Goal: Contribute content

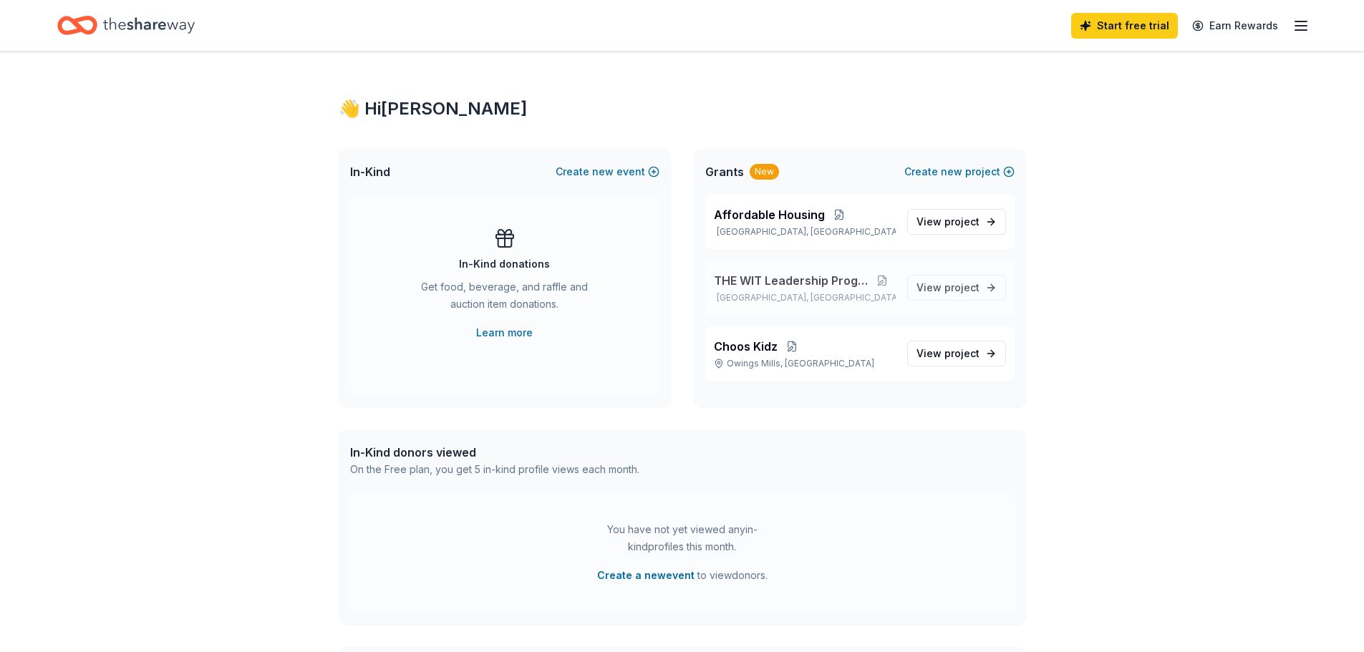
drag, startPoint x: 857, startPoint y: 276, endPoint x: 829, endPoint y: 285, distance: 29.2
click at [829, 285] on span "THE WIT Leadership Program" at bounding box center [791, 280] width 155 height 17
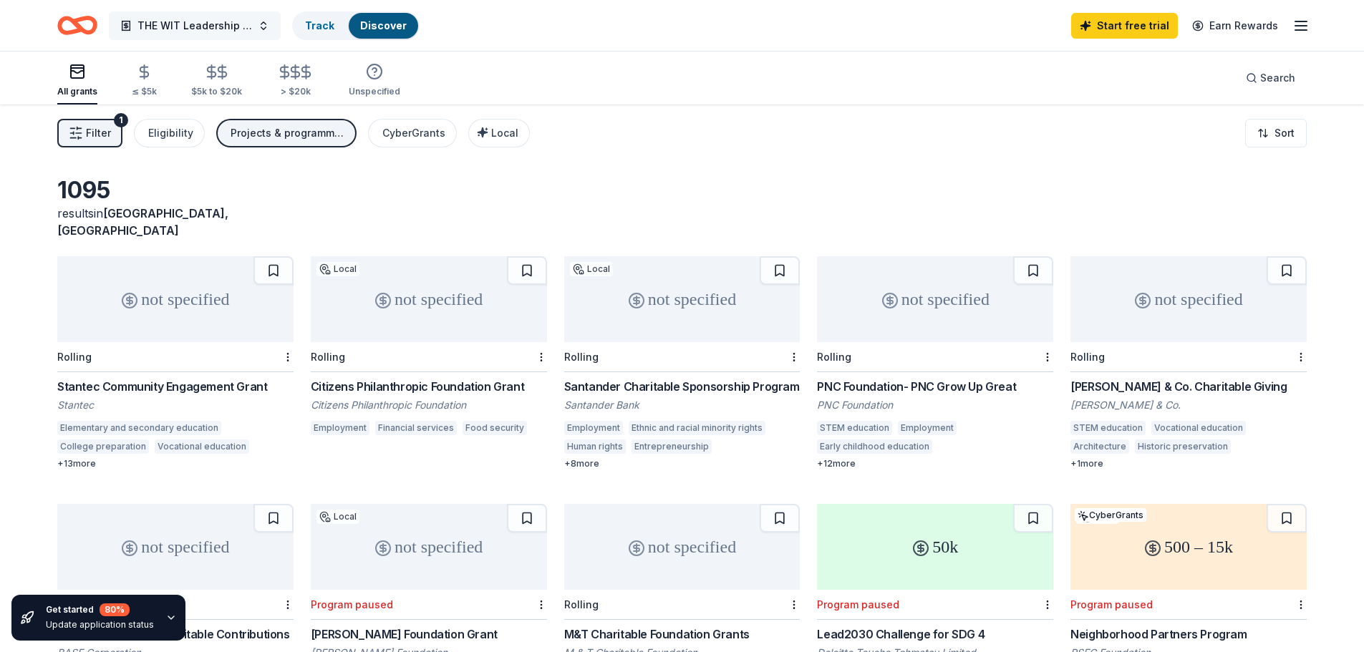
click at [264, 30] on button "THE WIT Leadership Program" at bounding box center [195, 25] width 172 height 29
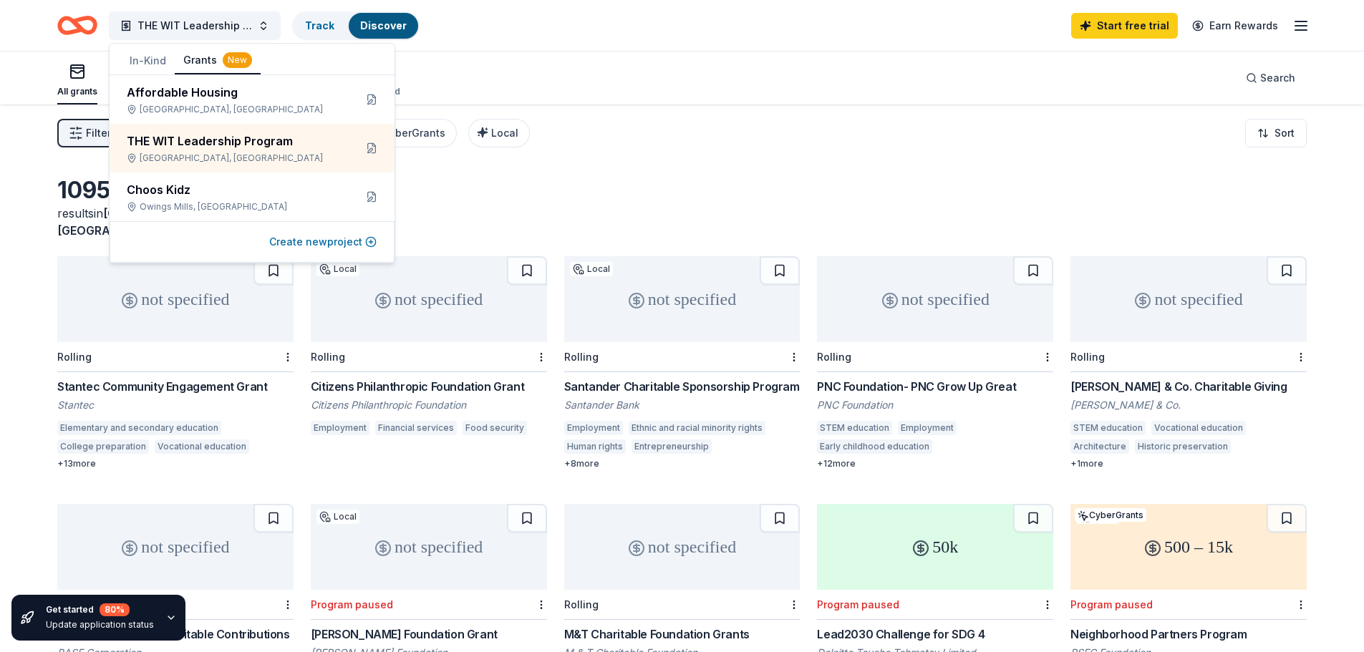
click at [352, 242] on button "Create new project" at bounding box center [322, 241] width 107 height 17
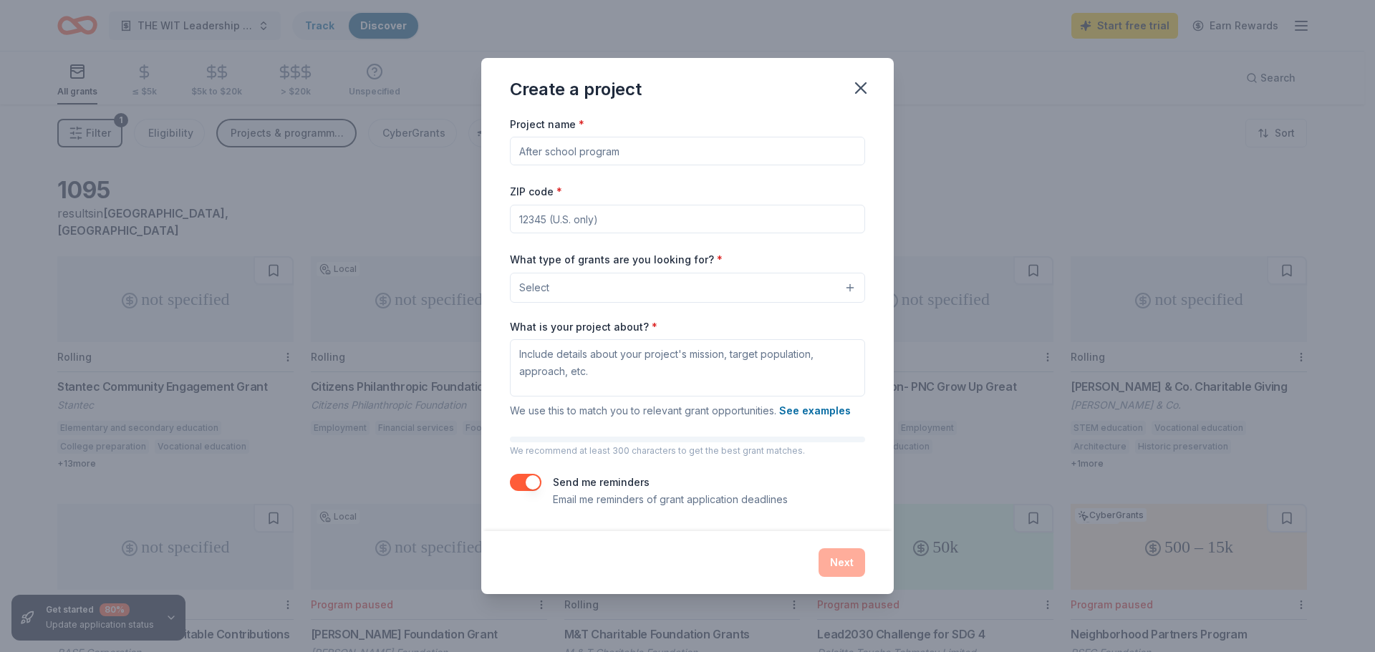
click at [572, 150] on input "Project name *" at bounding box center [687, 151] width 355 height 29
type input "Mental Health anf Youth Services"
click at [565, 221] on input "ZIP code *" at bounding box center [687, 219] width 355 height 29
type input "30337"
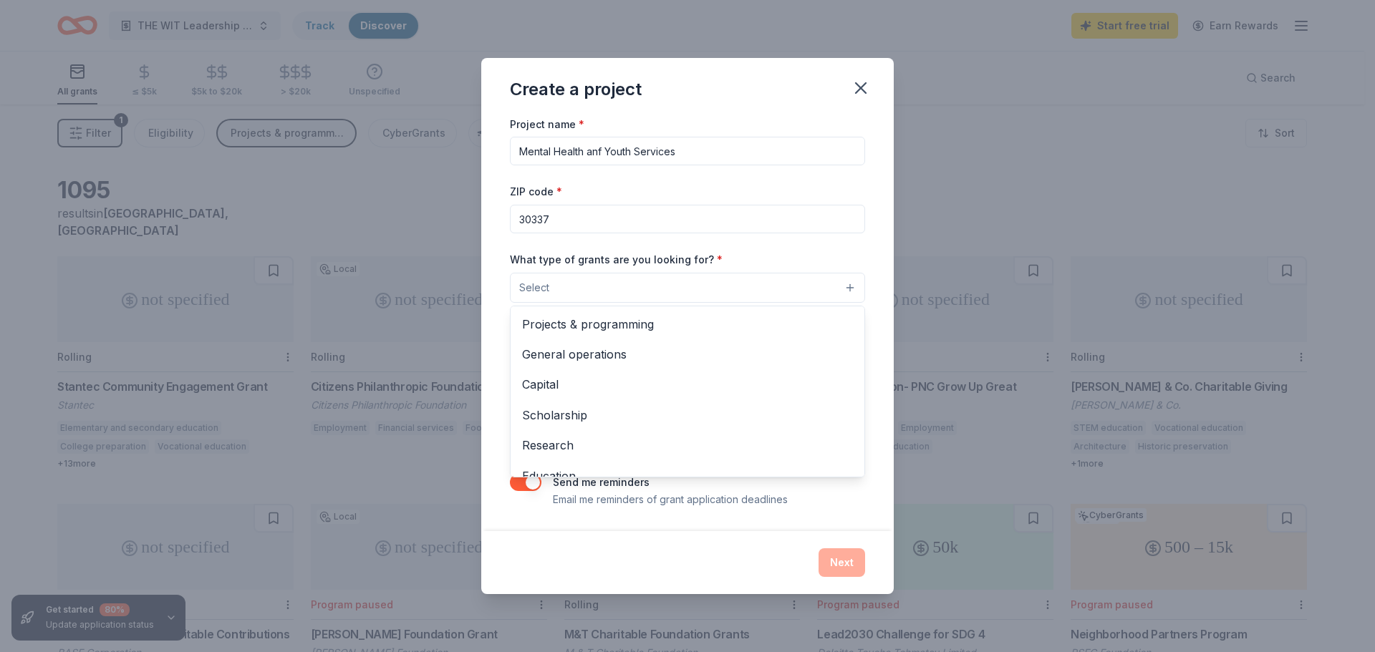
click at [851, 289] on button "Select" at bounding box center [687, 288] width 355 height 30
click at [589, 350] on span "General operations" at bounding box center [687, 354] width 331 height 19
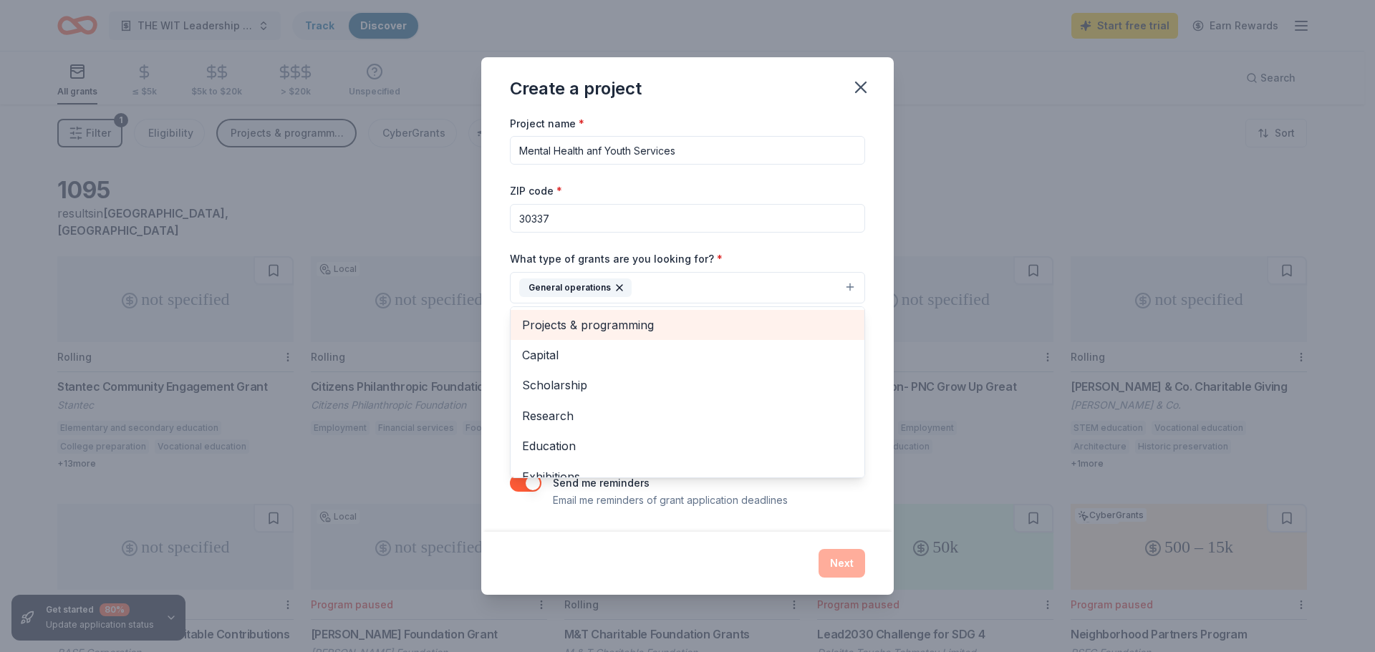
click at [592, 328] on span "Projects & programming" at bounding box center [687, 325] width 331 height 19
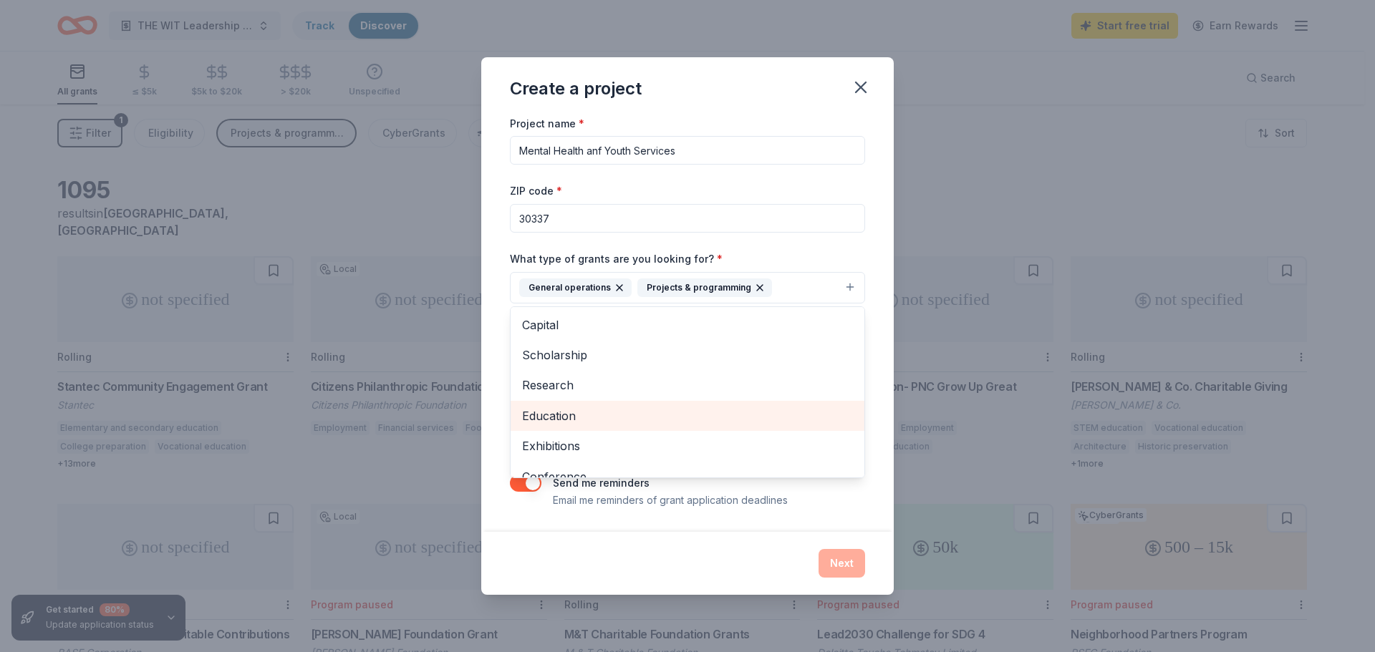
click at [571, 415] on span "Education" at bounding box center [687, 416] width 331 height 19
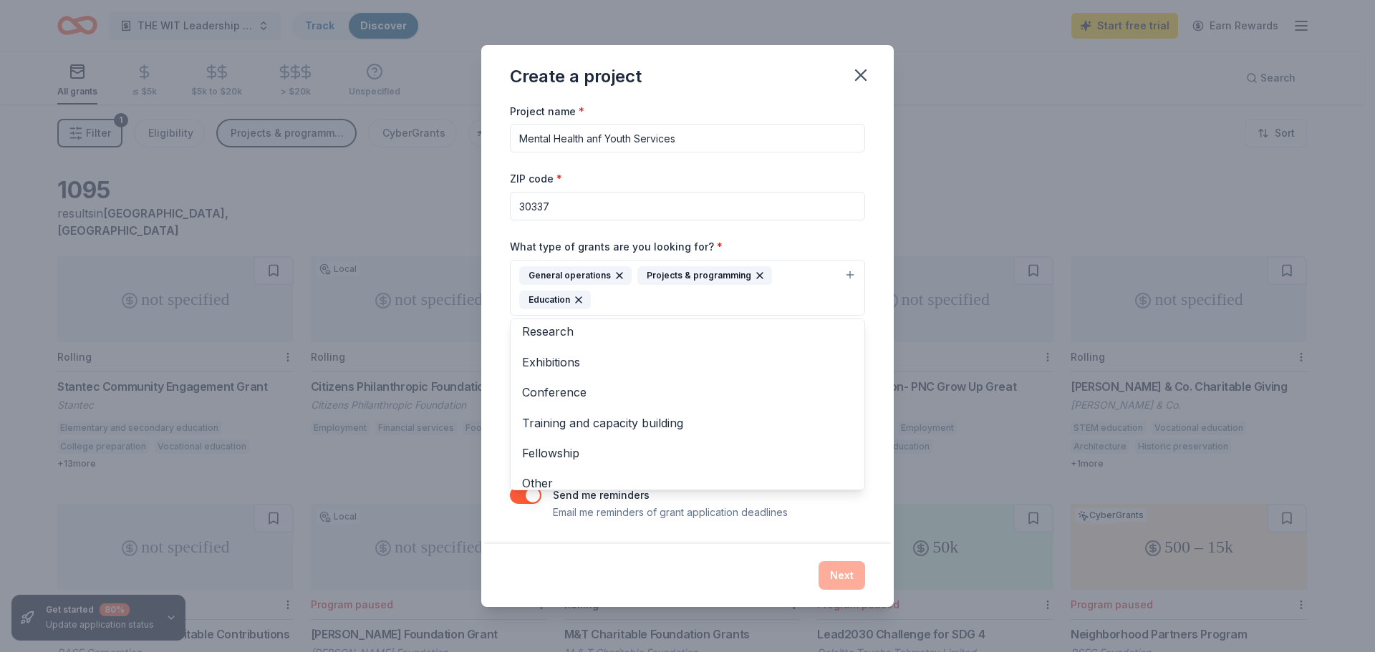
scroll to position [78, 0]
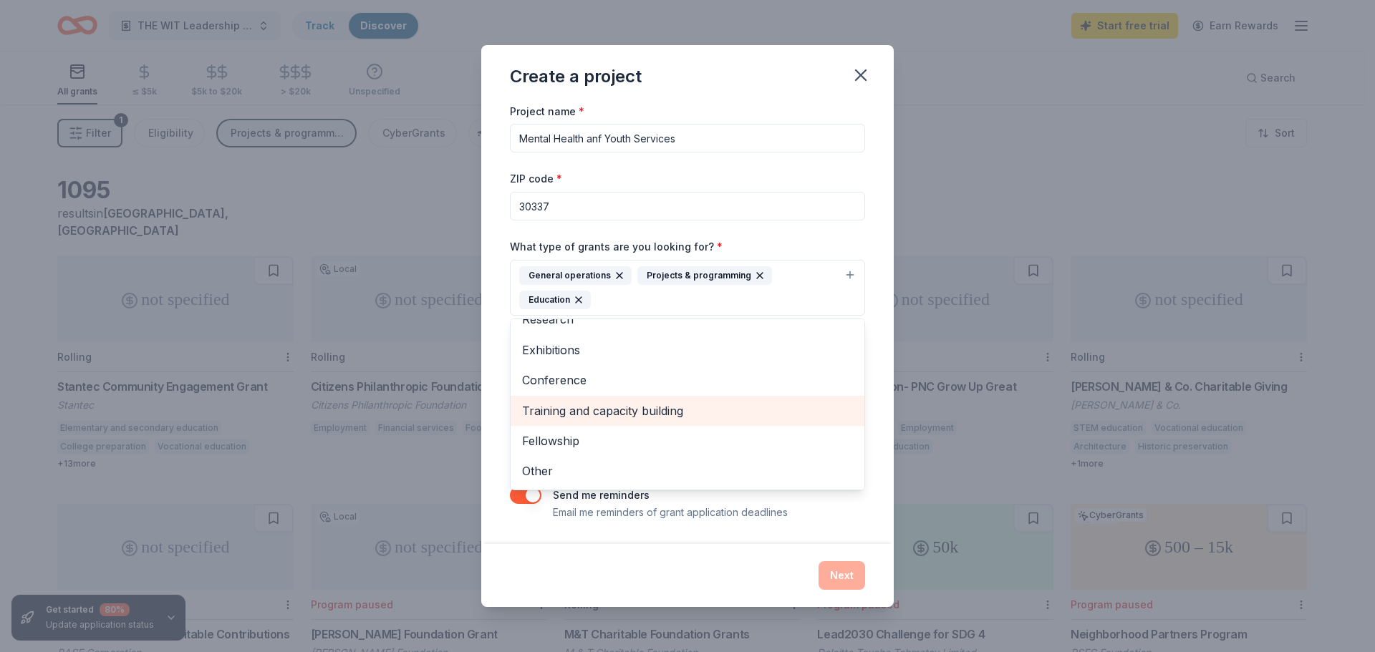
click at [629, 410] on span "Training and capacity building" at bounding box center [687, 411] width 331 height 19
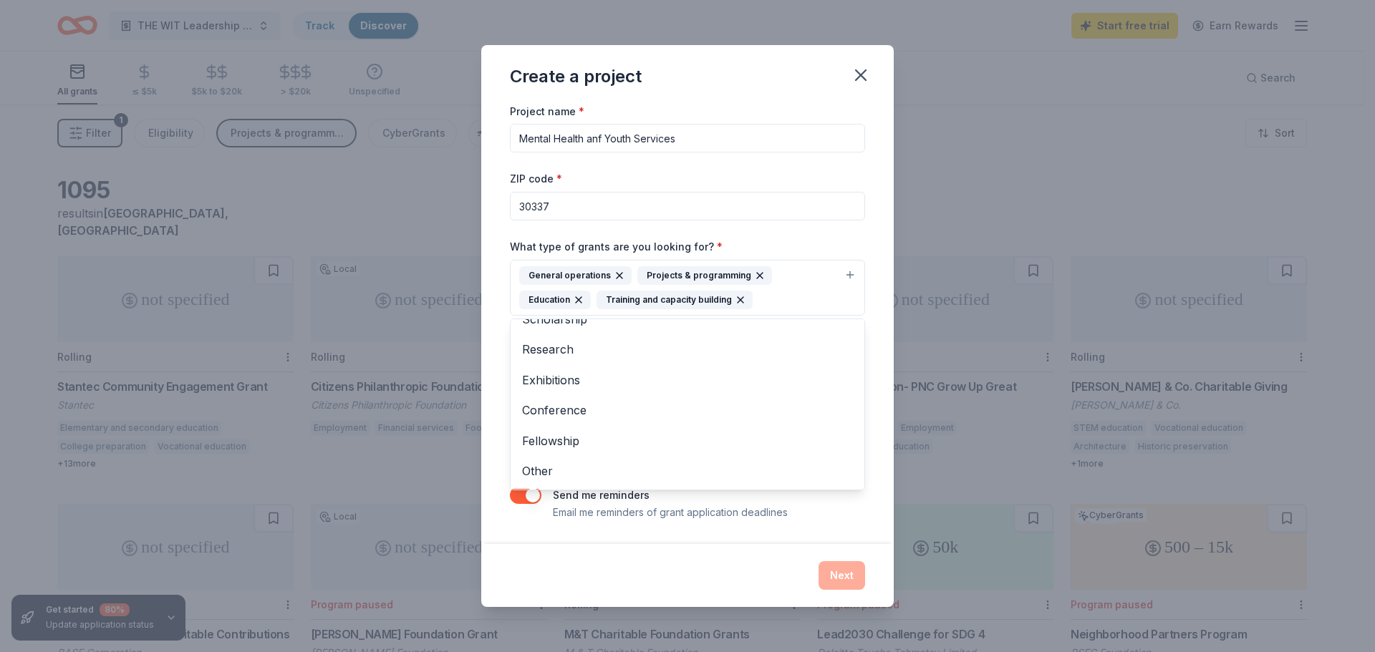
click at [883, 403] on div "Project name * Mental Health anf Youth Services ZIP code * 30337 What type of g…" at bounding box center [687, 323] width 413 height 442
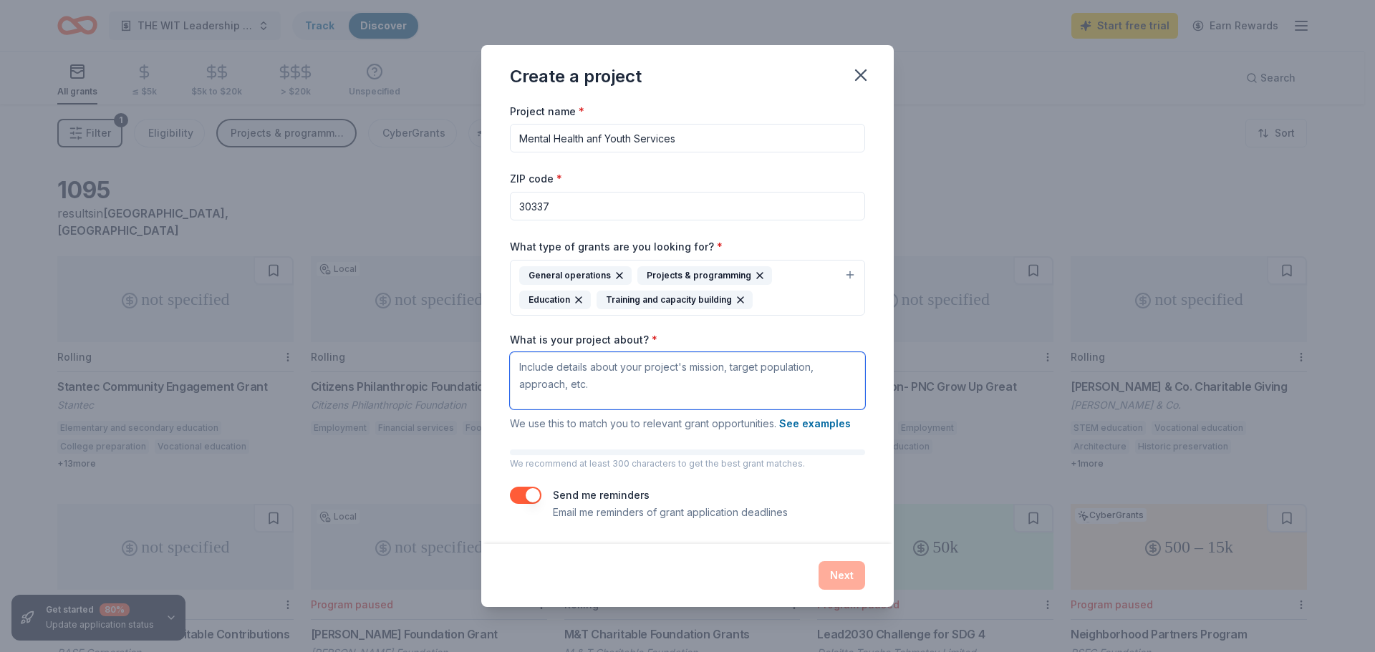
click at [569, 370] on textarea "What is your project about? *" at bounding box center [687, 380] width 355 height 57
paste textarea "Since its inception, One Talent has served over 300 youth in [GEOGRAPHIC_DATA] …"
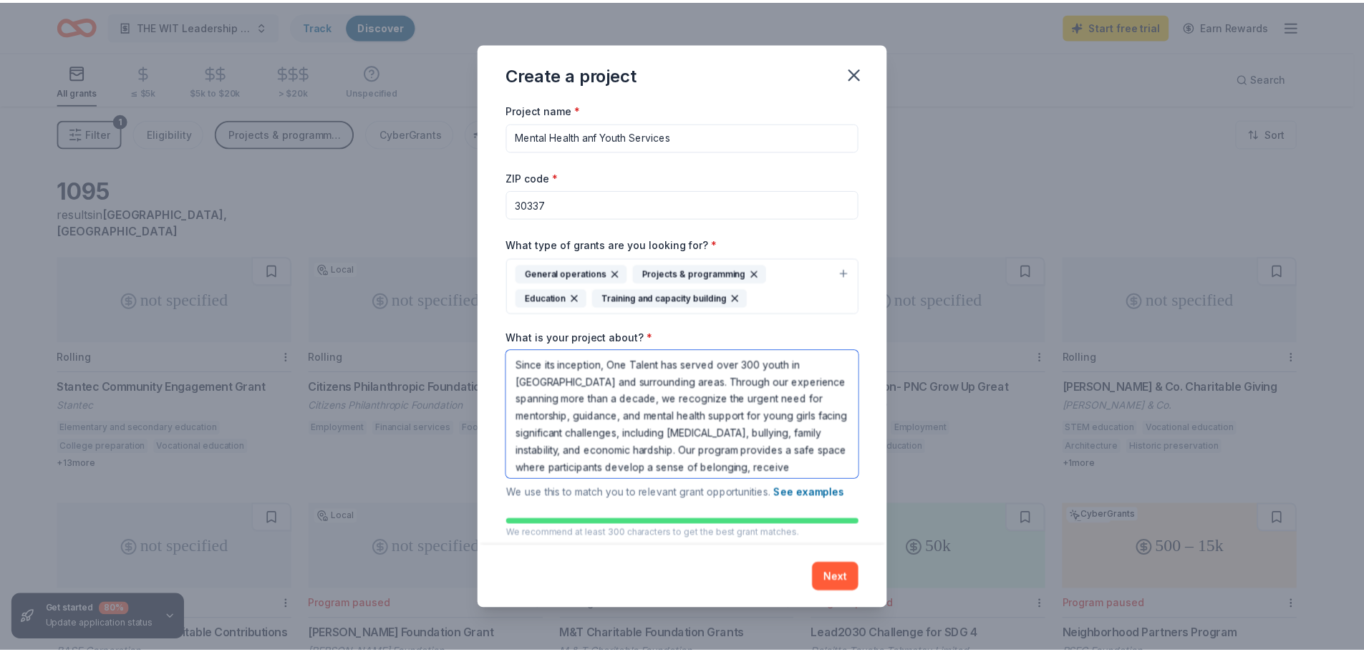
scroll to position [39, 0]
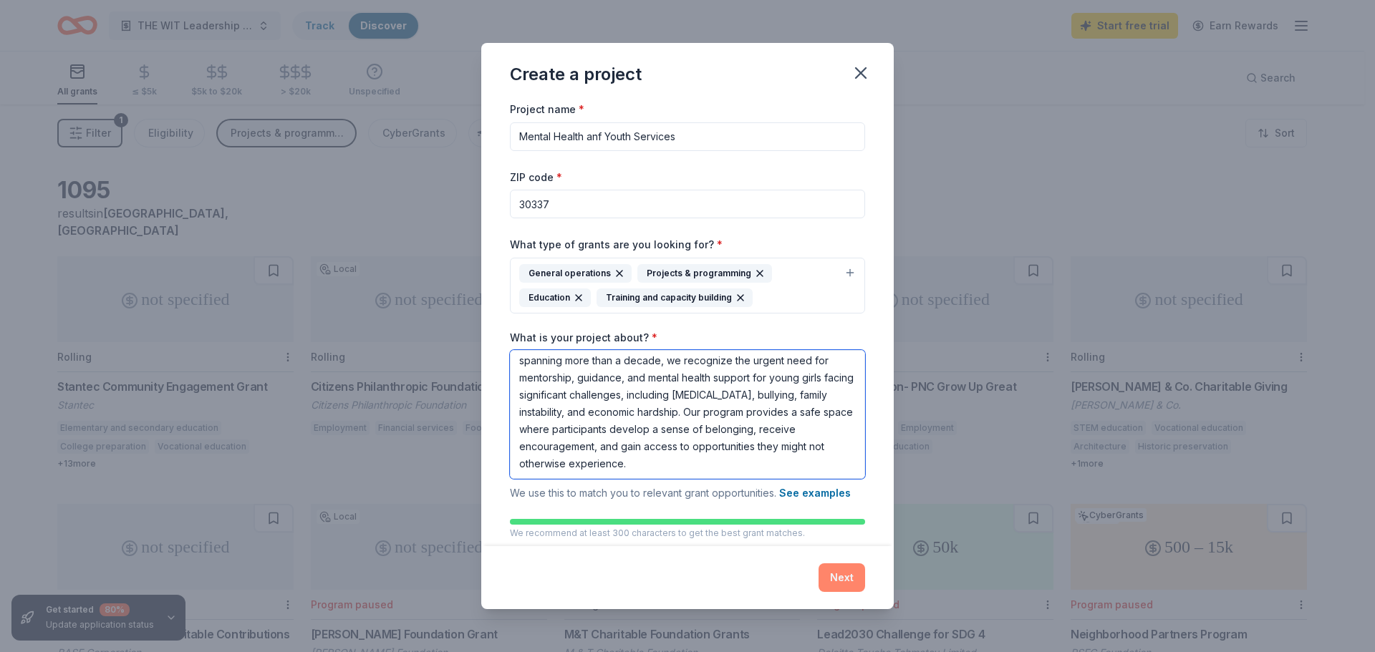
type textarea "Since its inception, One Talent has served over 300 youth in [GEOGRAPHIC_DATA] …"
click at [842, 582] on button "Next" at bounding box center [842, 578] width 47 height 29
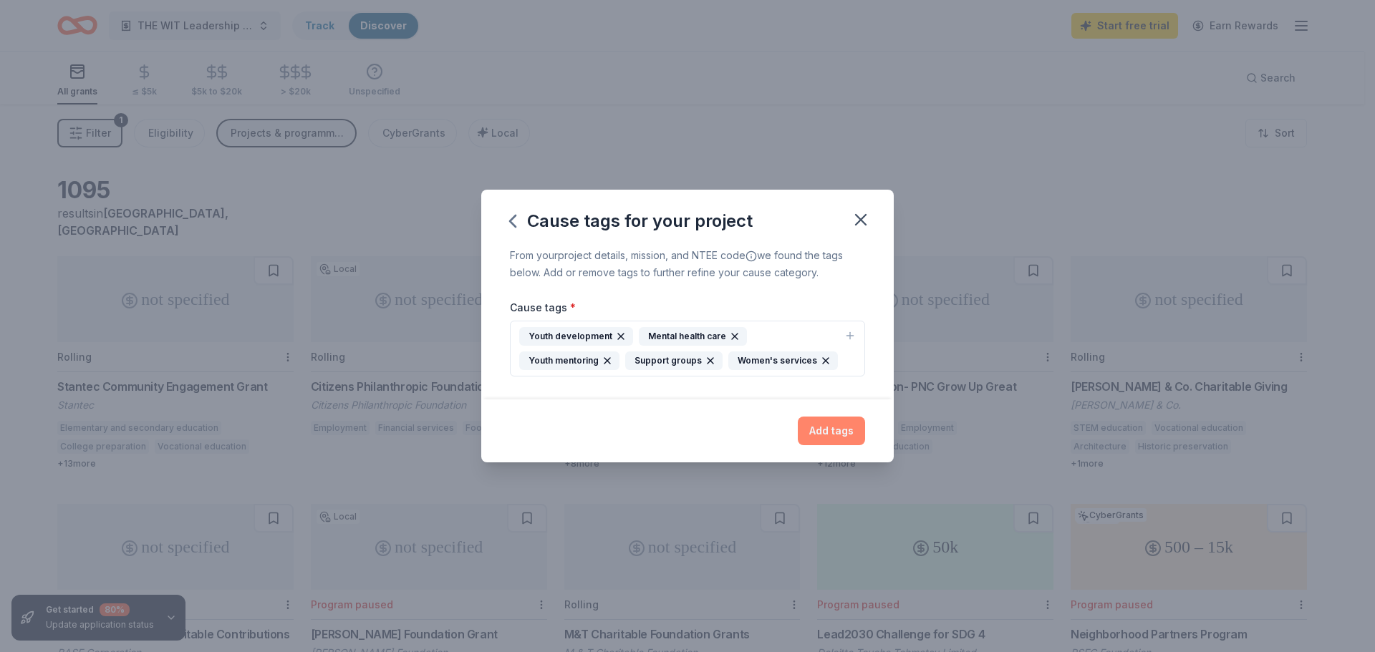
click at [846, 432] on button "Add tags" at bounding box center [831, 431] width 67 height 29
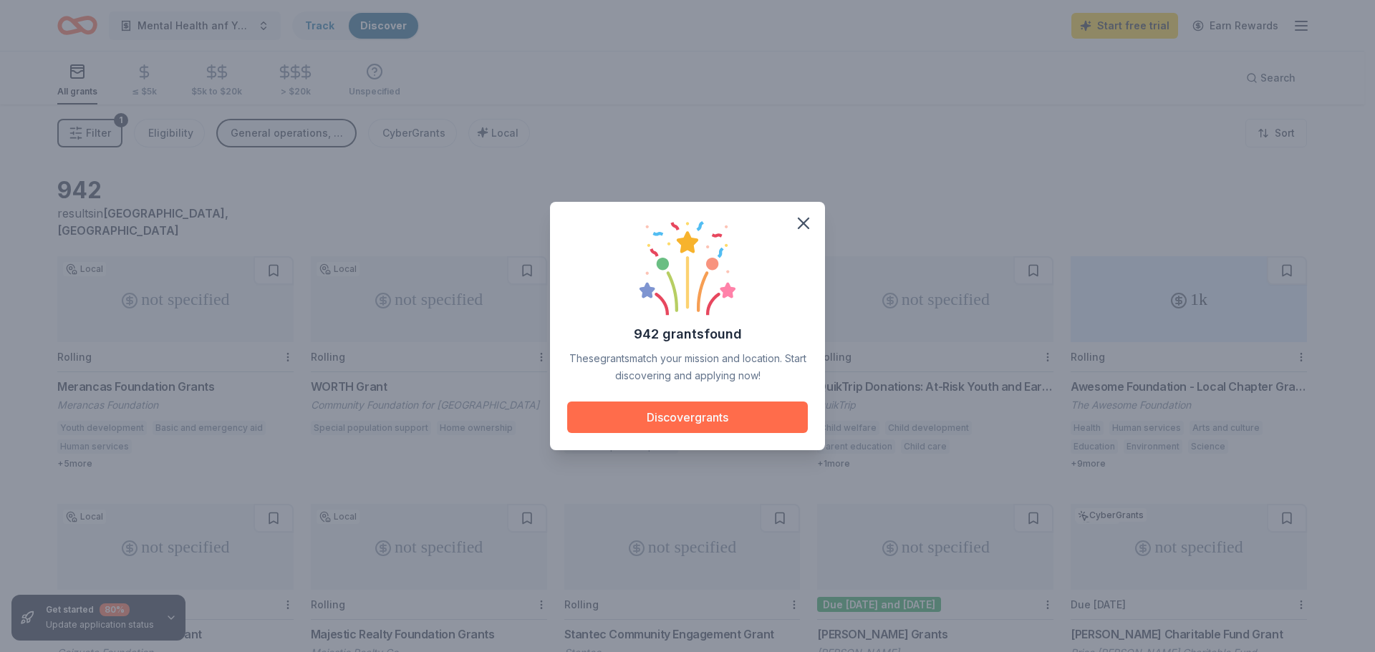
click at [723, 413] on button "Discover grants" at bounding box center [687, 418] width 241 height 32
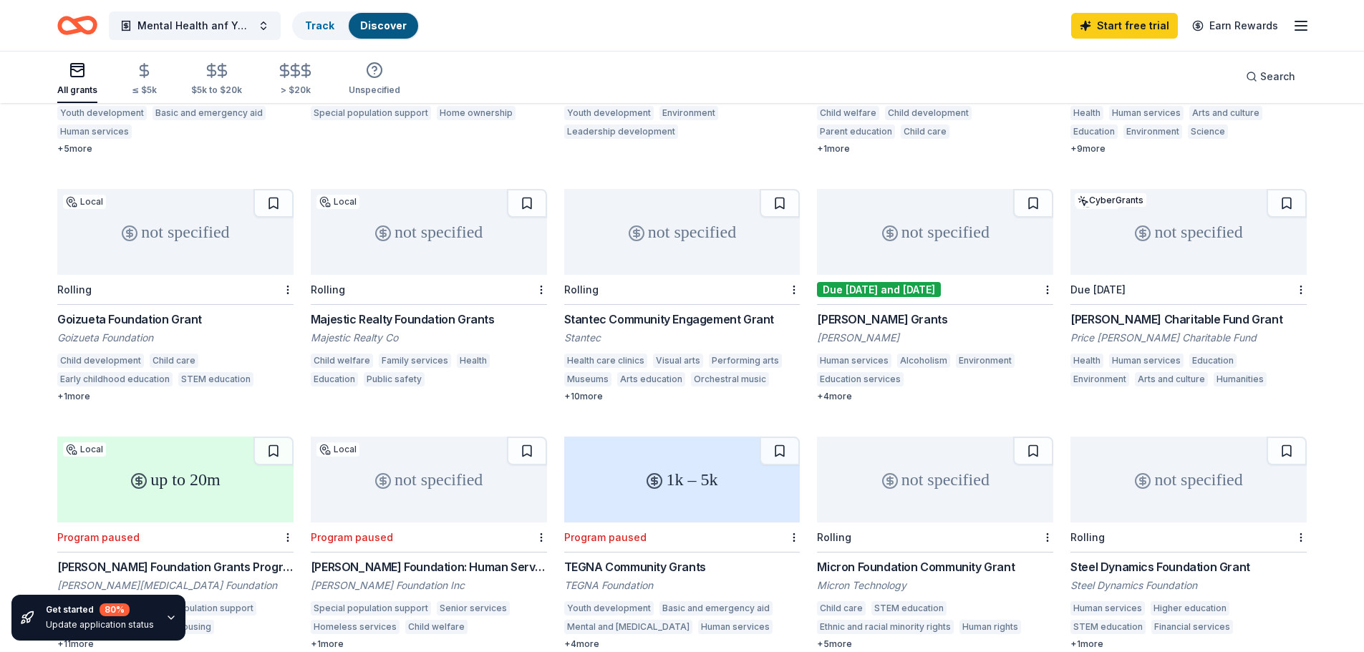
scroll to position [326, 0]
